Goal: Task Accomplishment & Management: Complete application form

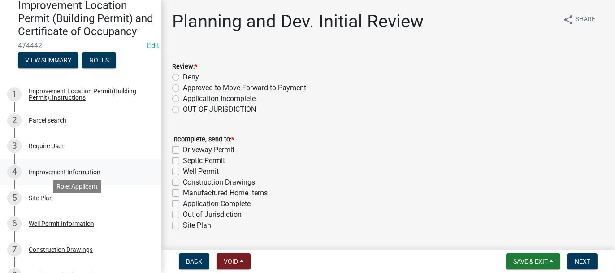
scroll to position [90, 0]
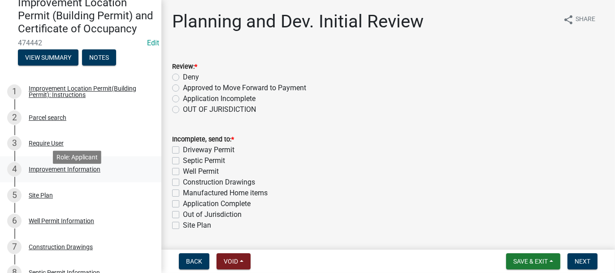
click at [51, 172] on div "Improvement Information" at bounding box center [65, 169] width 72 height 6
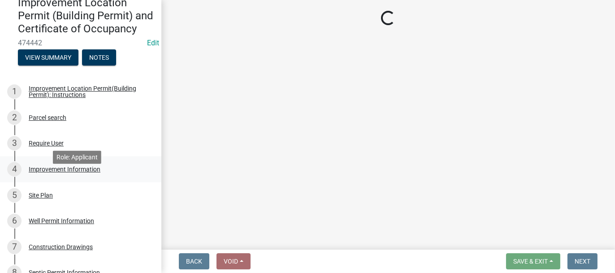
select select "8bbf6709-b682-4859-bc26-bad637e1a2ad"
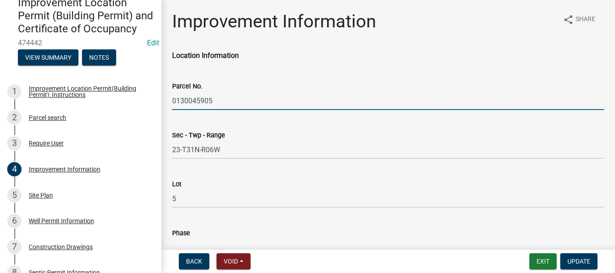
drag, startPoint x: 173, startPoint y: 99, endPoint x: 213, endPoint y: 94, distance: 39.8
click at [213, 94] on input "0130045905" at bounding box center [388, 100] width 432 height 18
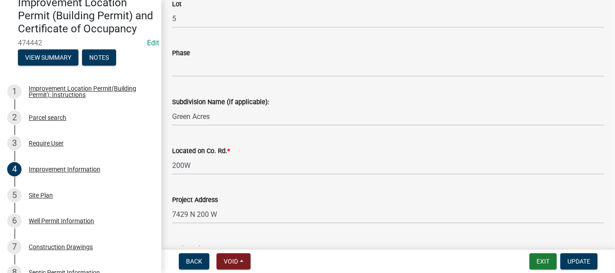
scroll to position [224, 0]
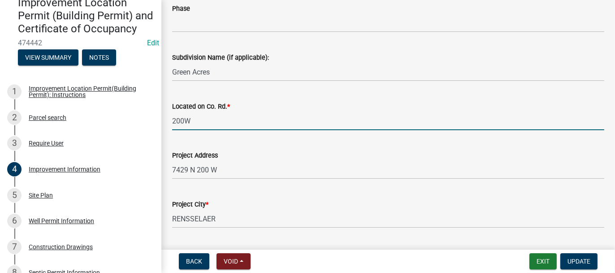
drag, startPoint x: 195, startPoint y: 121, endPoint x: 167, endPoint y: 117, distance: 28.5
click at [195, 121] on input "200W" at bounding box center [388, 121] width 432 height 18
type input "200W. N. OF 700N. E-SIDE"
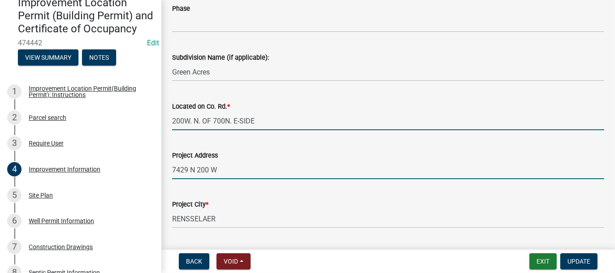
click at [218, 168] on input "7429 N 200 W" at bounding box center [388, 169] width 432 height 18
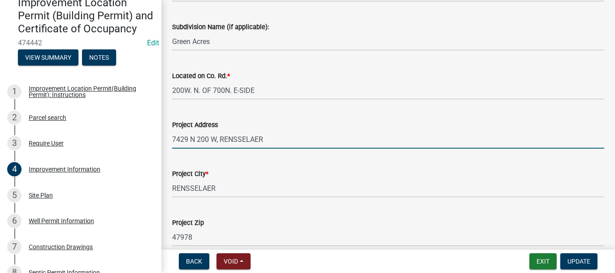
scroll to position [314, 0]
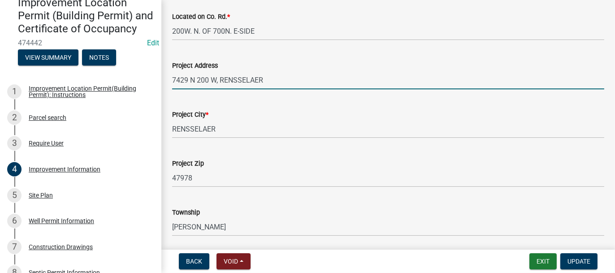
type input "7429 N 200 W, RENSSELAER"
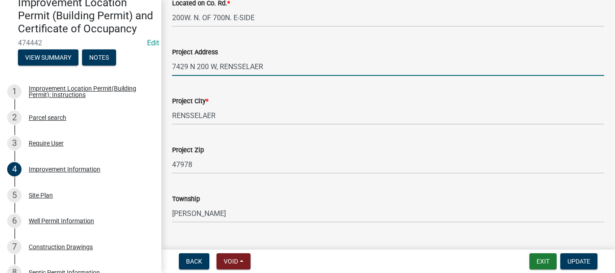
scroll to position [269, 0]
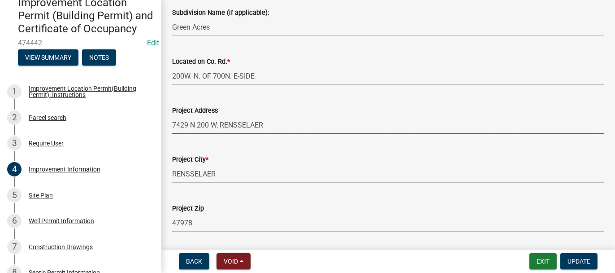
drag, startPoint x: 173, startPoint y: 122, endPoint x: 265, endPoint y: 121, distance: 92.4
click at [265, 121] on input "7429 N 200 W, RENSSELAER" at bounding box center [388, 125] width 432 height 18
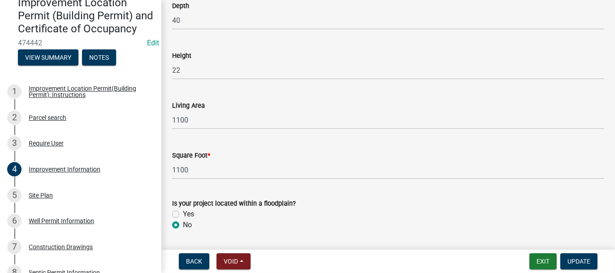
scroll to position [1432, 0]
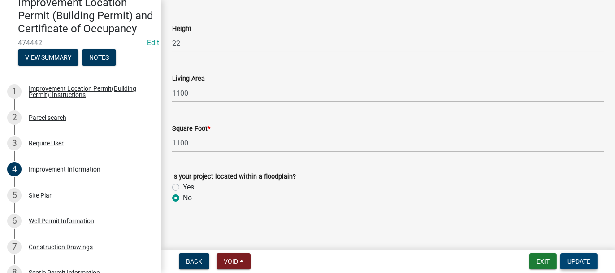
click at [581, 260] on span "Update" at bounding box center [579, 260] width 23 height 7
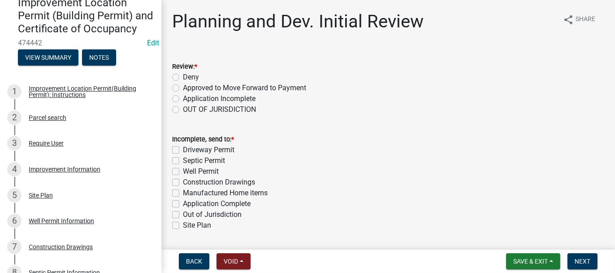
scroll to position [45, 0]
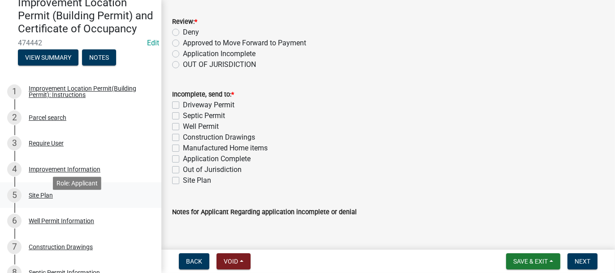
click at [32, 198] on div "Site Plan" at bounding box center [41, 195] width 24 height 6
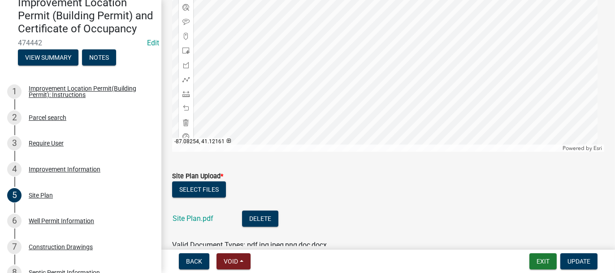
scroll to position [231, 0]
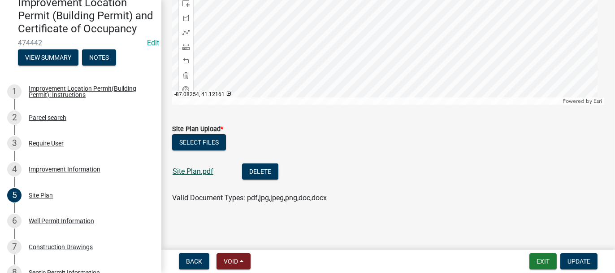
click at [180, 173] on link "Site Plan.pdf" at bounding box center [193, 171] width 41 height 9
click at [41, 172] on div "Improvement Information" at bounding box center [65, 169] width 72 height 6
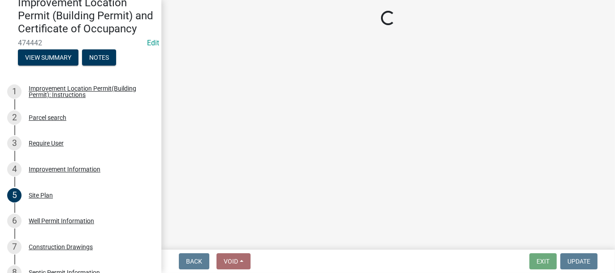
select select "8bbf6709-b682-4859-bc26-bad637e1a2ad"
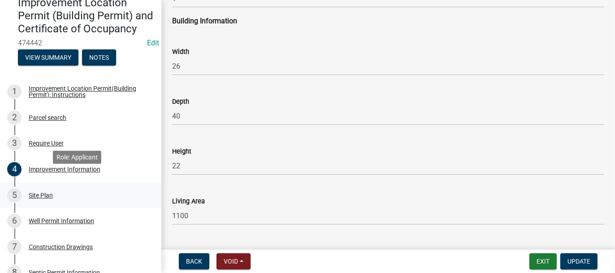
scroll to position [1298, 0]
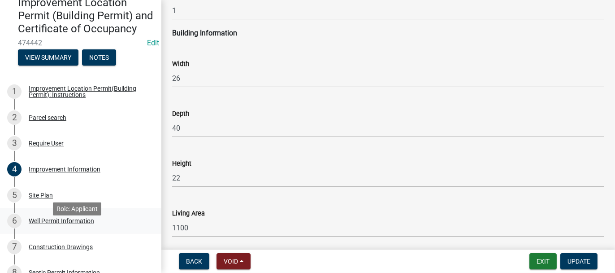
click at [37, 224] on div "Well Permit Information" at bounding box center [61, 220] width 65 height 6
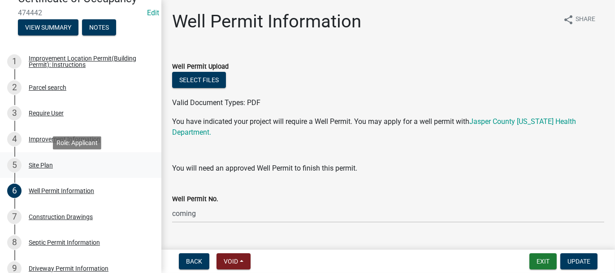
scroll to position [134, 0]
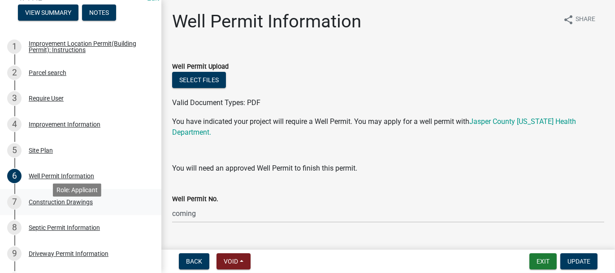
click at [38, 205] on div "Construction Drawings" at bounding box center [61, 202] width 64 height 6
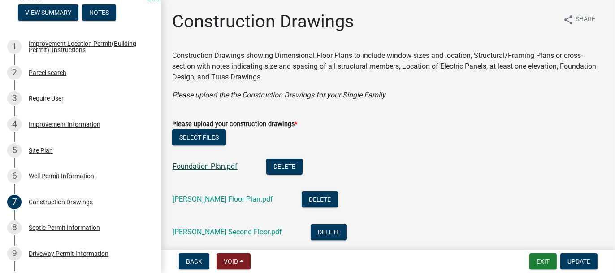
click at [199, 166] on link "Foundation Plan.pdf" at bounding box center [205, 166] width 65 height 9
click at [191, 195] on link "[PERSON_NAME] Floor Plan.pdf" at bounding box center [223, 199] width 100 height 9
click at [226, 231] on link "[PERSON_NAME] Second Floor.pdf" at bounding box center [227, 231] width 109 height 9
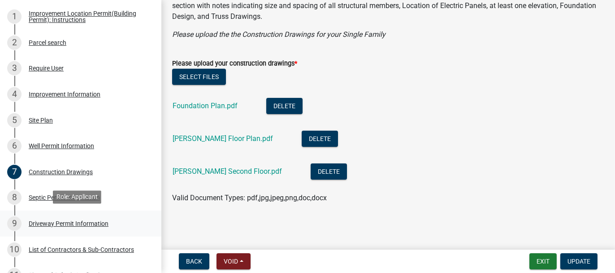
scroll to position [179, 0]
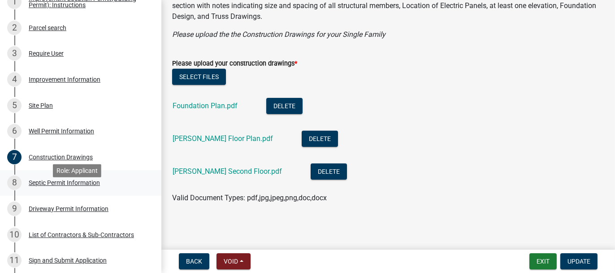
click at [36, 186] on div "Septic Permit Information" at bounding box center [64, 182] width 71 height 6
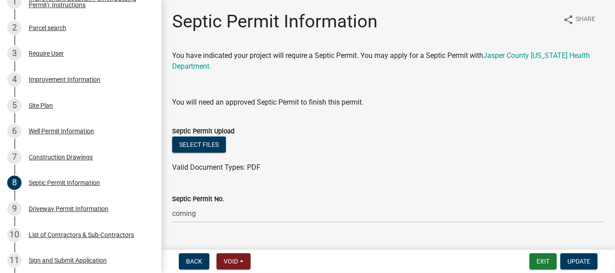
scroll to position [18, 0]
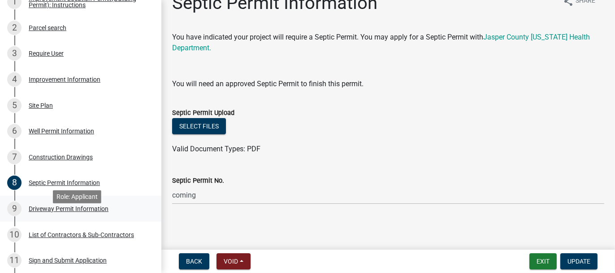
click at [44, 212] on div "Driveway Permit Information" at bounding box center [69, 208] width 80 height 6
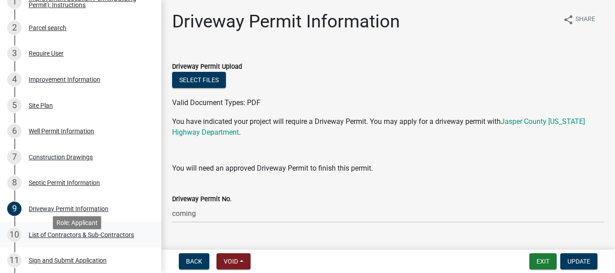
click at [66, 238] on div "List of Contractors & Sub-Contractors" at bounding box center [81, 234] width 105 height 6
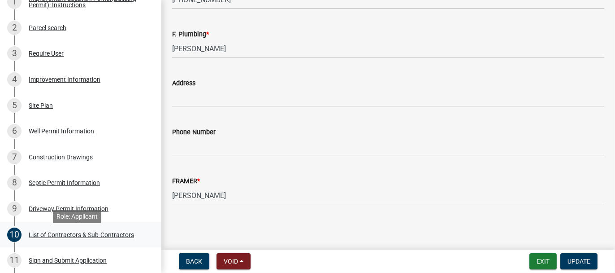
scroll to position [269, 0]
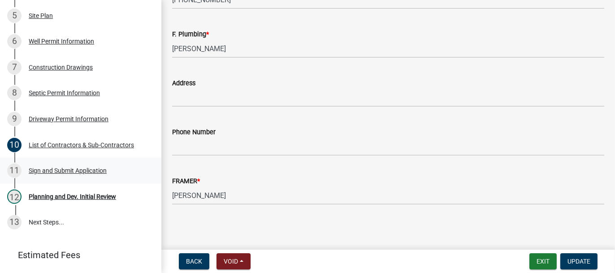
click at [43, 173] on div "Sign and Submit Application" at bounding box center [68, 170] width 78 height 6
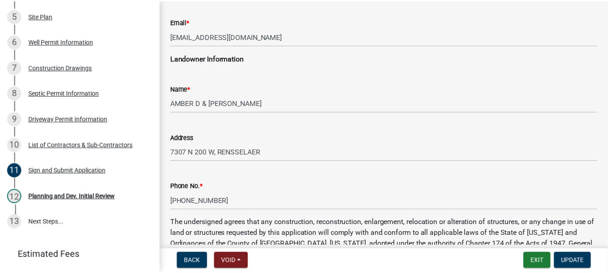
scroll to position [390, 0]
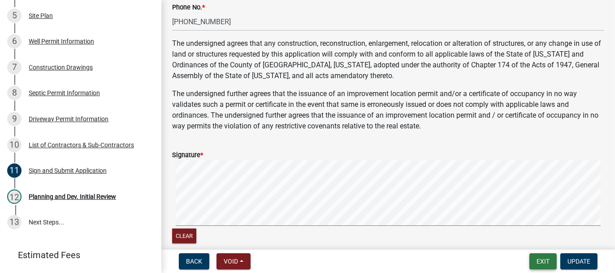
click at [543, 260] on button "Exit" at bounding box center [542, 261] width 27 height 16
